Goal: Complete application form

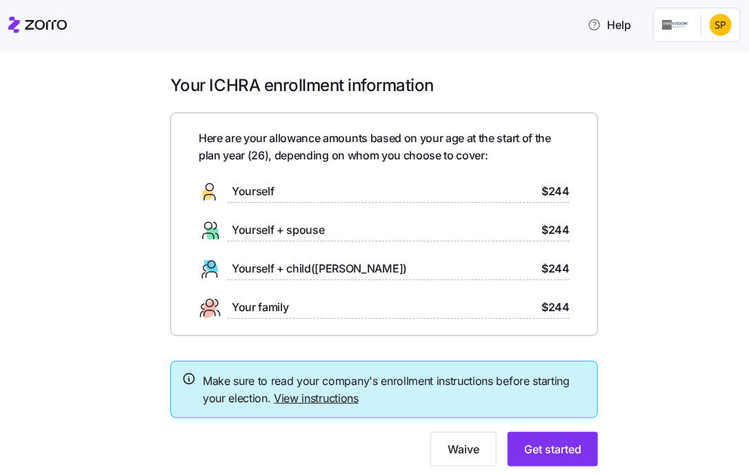
click at [487, 83] on h1 "Your ICHRA enrollment information" at bounding box center [383, 84] width 427 height 21
click at [292, 191] on div "Yourself $244" at bounding box center [384, 192] width 371 height 22
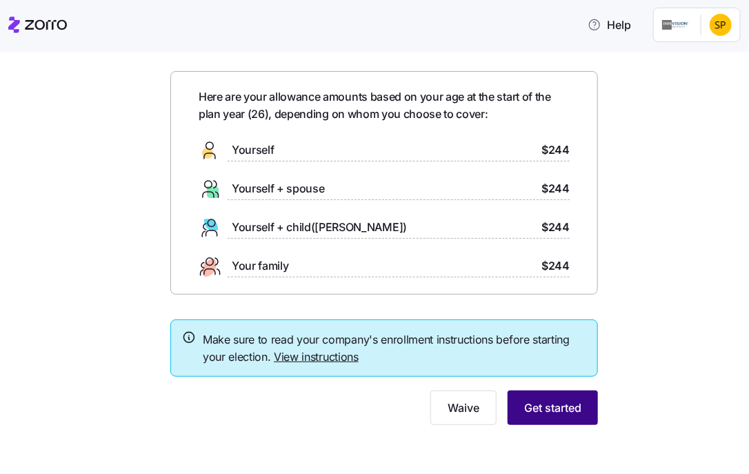
click at [544, 411] on span "Get started" at bounding box center [552, 407] width 57 height 17
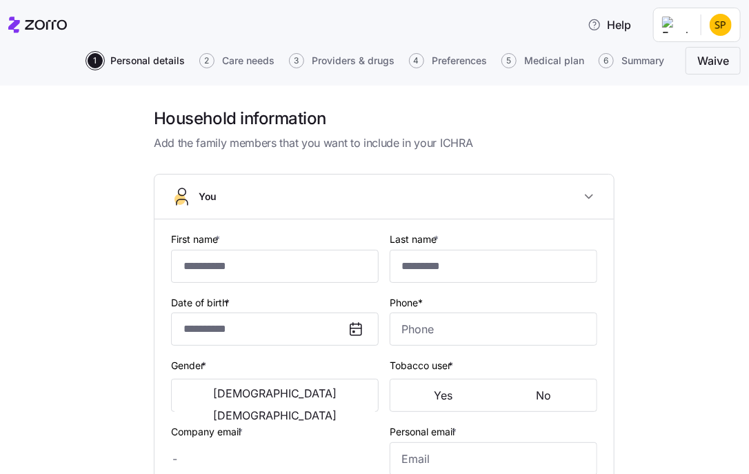
type input "******"
type input "*******"
type input "[EMAIL_ADDRESS][DOMAIN_NAME]"
type input "**********"
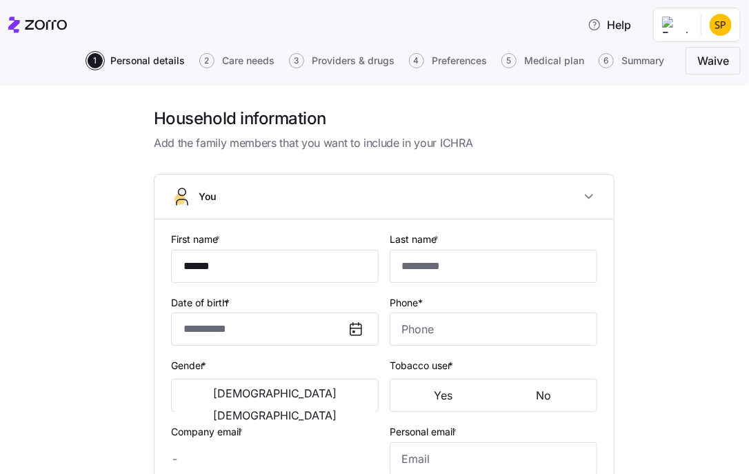
checkbox input "true"
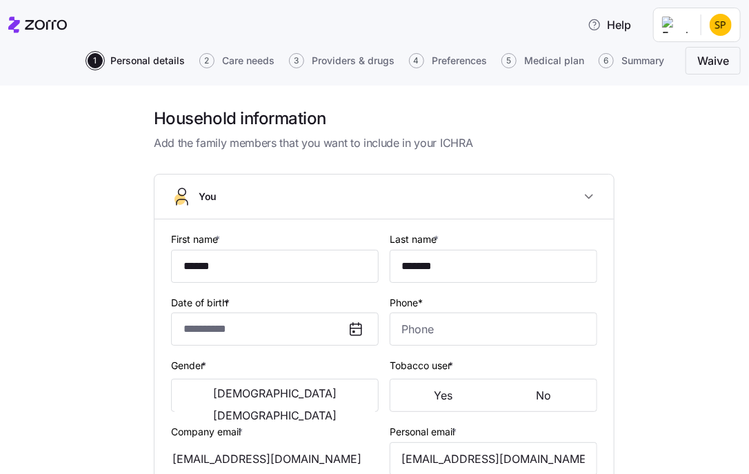
type input "**********"
type input "[PHONE_NUMBER]"
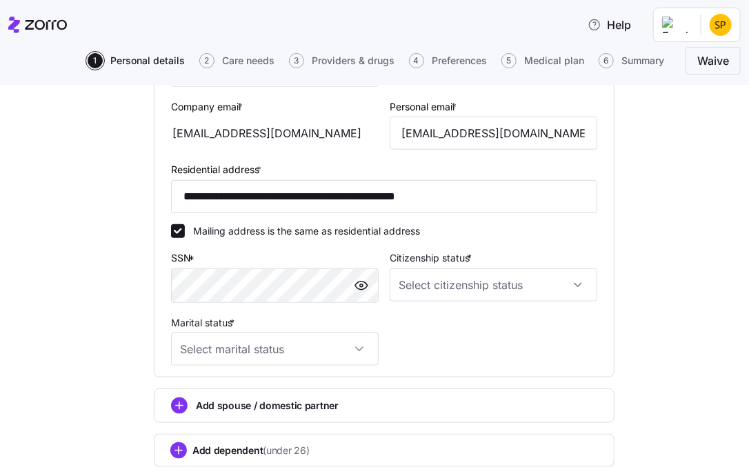
scroll to position [414, 0]
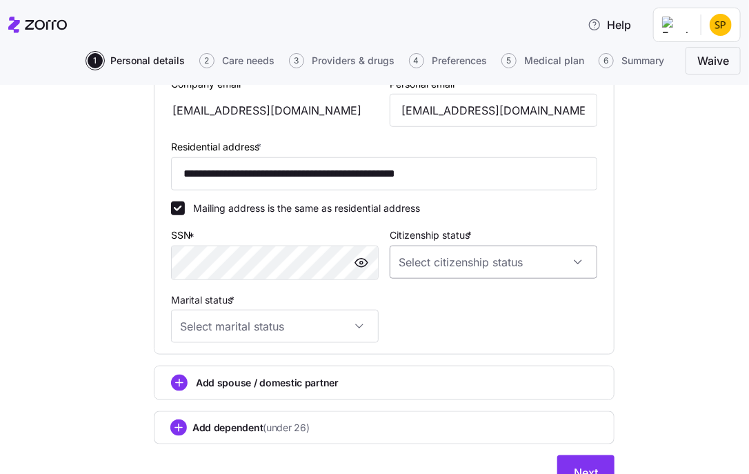
click at [442, 270] on input "Citizenship status *" at bounding box center [492, 261] width 207 height 33
click at [426, 301] on span "[DEMOGRAPHIC_DATA] citizen" at bounding box center [471, 301] width 140 height 15
type input "[DEMOGRAPHIC_DATA] citizen"
click at [343, 330] on input "Marital status *" at bounding box center [274, 326] width 207 height 33
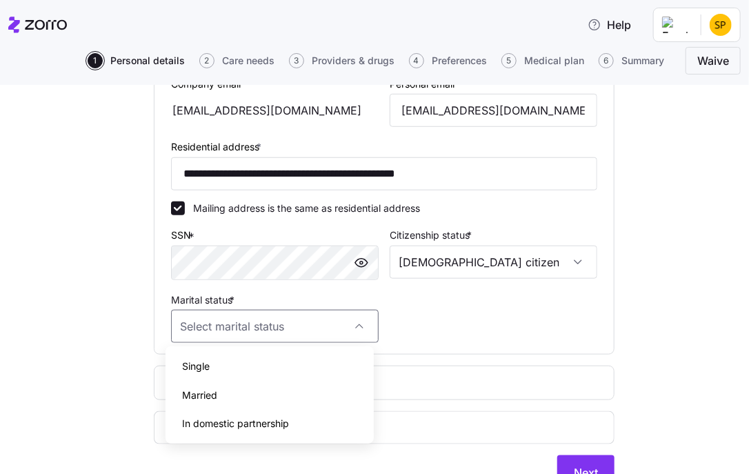
click at [289, 360] on div "Single" at bounding box center [269, 366] width 196 height 29
type input "Single"
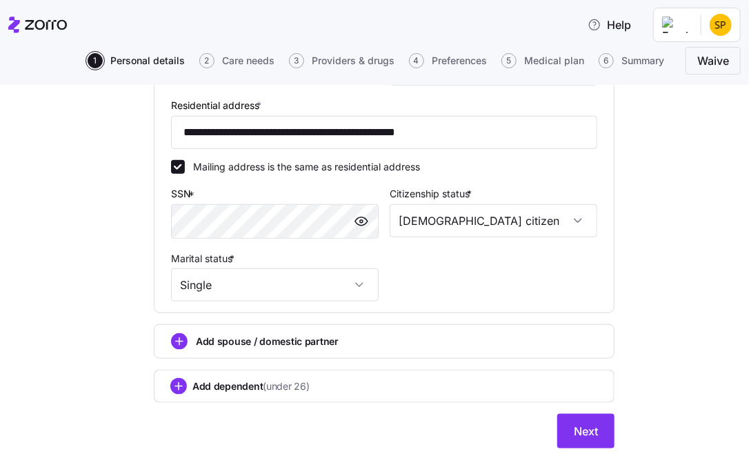
scroll to position [476, 0]
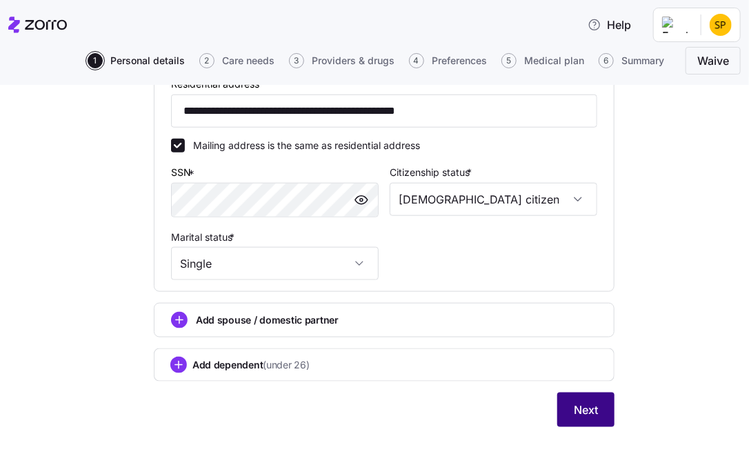
click at [569, 416] on button "Next" at bounding box center [585, 409] width 57 height 34
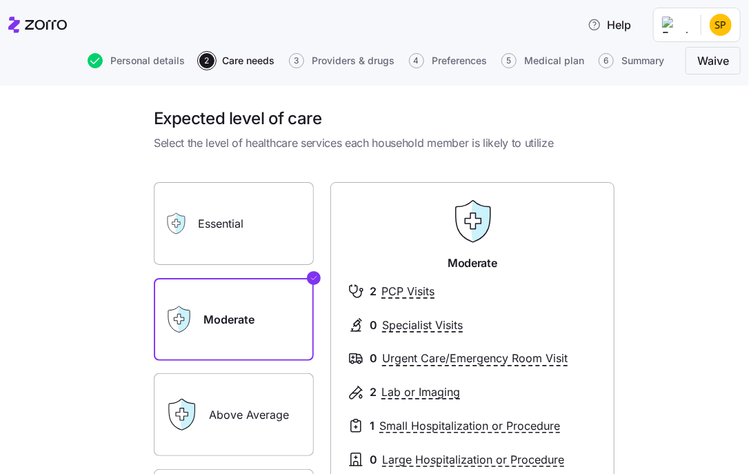
click at [227, 230] on label "Essential" at bounding box center [234, 223] width 160 height 83
click at [0, 0] on input "Essential" at bounding box center [0, 0] width 0 height 0
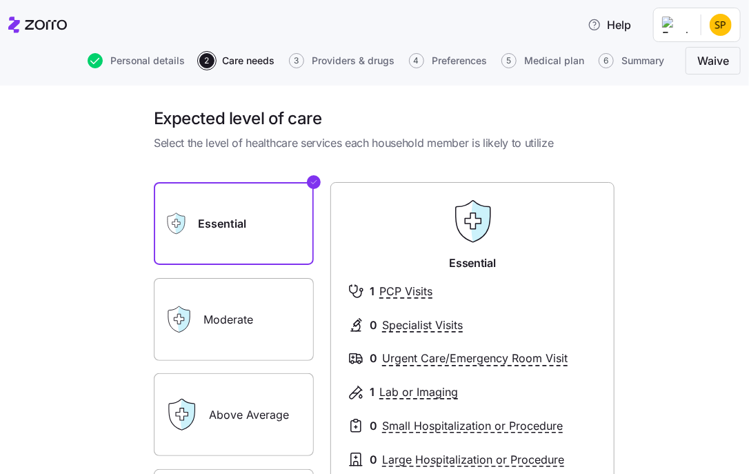
click at [222, 332] on label "Moderate" at bounding box center [234, 319] width 160 height 83
click at [0, 0] on input "Moderate" at bounding box center [0, 0] width 0 height 0
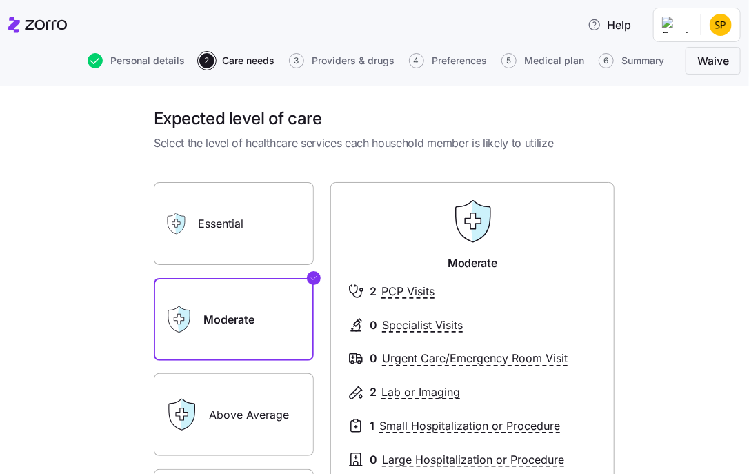
scroll to position [138, 0]
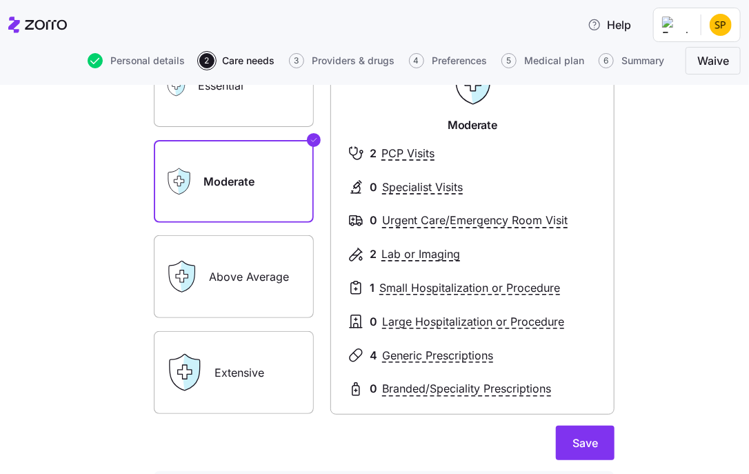
click at [218, 279] on label "Above Average" at bounding box center [234, 276] width 160 height 83
click at [0, 0] on input "Above Average" at bounding box center [0, 0] width 0 height 0
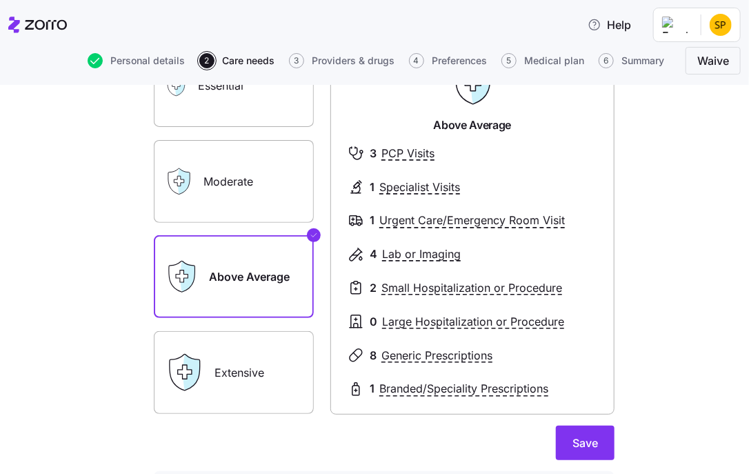
click at [204, 380] on div "Extensive" at bounding box center [234, 372] width 160 height 83
click at [224, 195] on label "Moderate" at bounding box center [234, 181] width 160 height 83
click at [0, 0] on input "Moderate" at bounding box center [0, 0] width 0 height 0
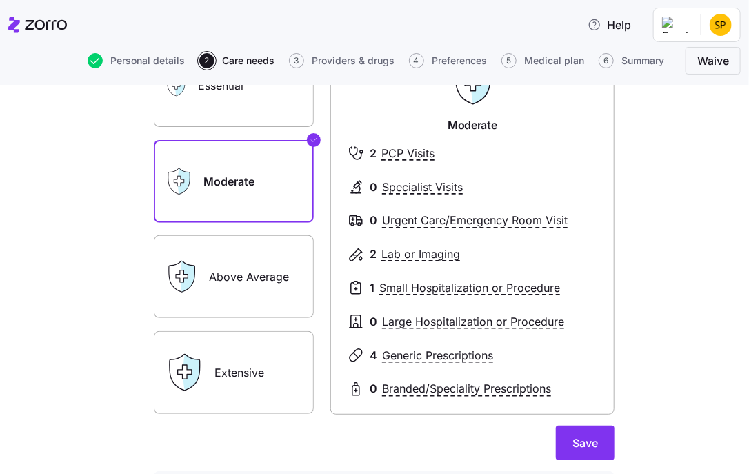
click at [234, 283] on label "Above Average" at bounding box center [234, 276] width 160 height 83
click at [0, 0] on input "Above Average" at bounding box center [0, 0] width 0 height 0
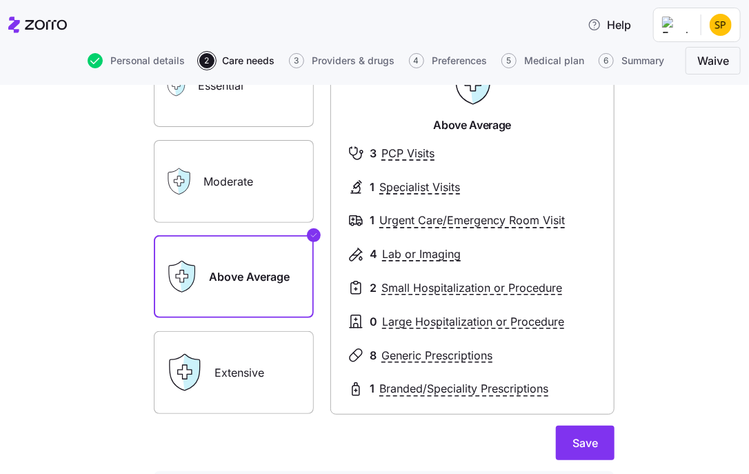
click at [262, 189] on label "Moderate" at bounding box center [234, 181] width 160 height 83
click at [0, 0] on input "Moderate" at bounding box center [0, 0] width 0 height 0
